Goal: Consume media (video, audio)

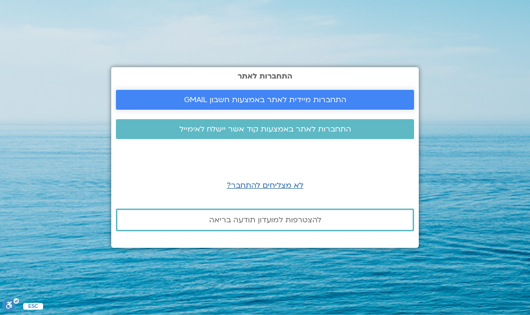
click at [360, 104] on span "התחברות מיידית לאתר באמצעות חשבון GMAIL" at bounding box center [265, 100] width 276 height 9
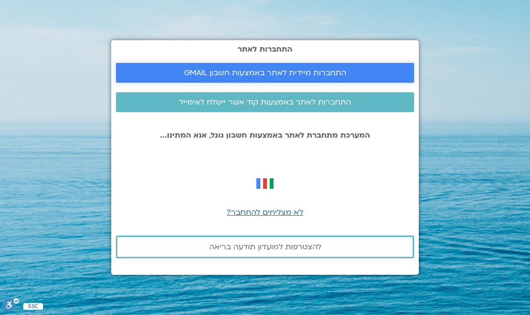
click at [360, 80] on link "התחברות מיידית לאתר באמצעות חשבון GMAIL" at bounding box center [265, 73] width 298 height 20
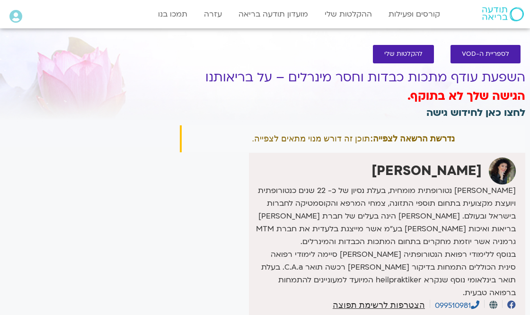
click at [479, 113] on link "לחצו כאן לחידוש גישה" at bounding box center [476, 113] width 99 height 14
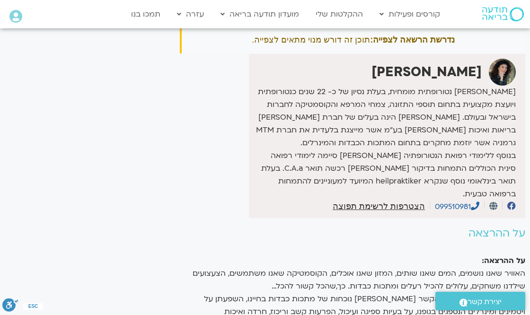
scroll to position [94, 0]
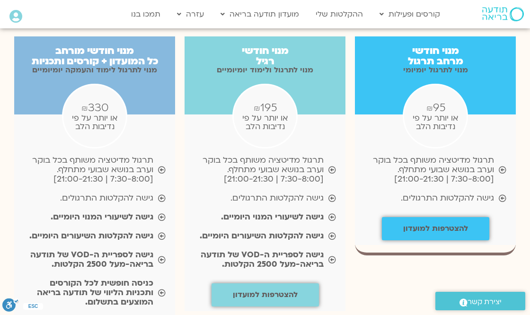
scroll to position [998, 0]
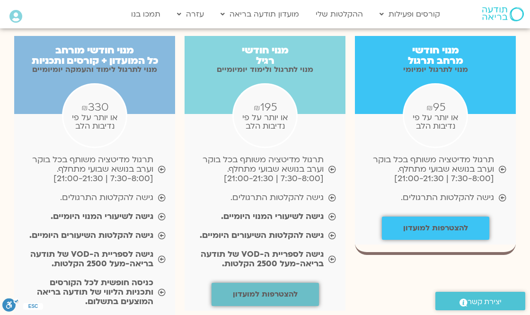
click at [285, 289] on b "להצטרפות למועדון" at bounding box center [265, 294] width 65 height 10
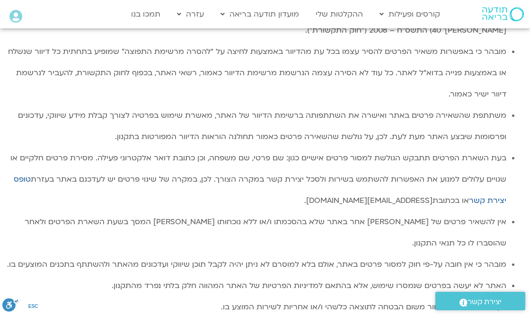
scroll to position [1729, 0]
